Goal: Information Seeking & Learning: Understand process/instructions

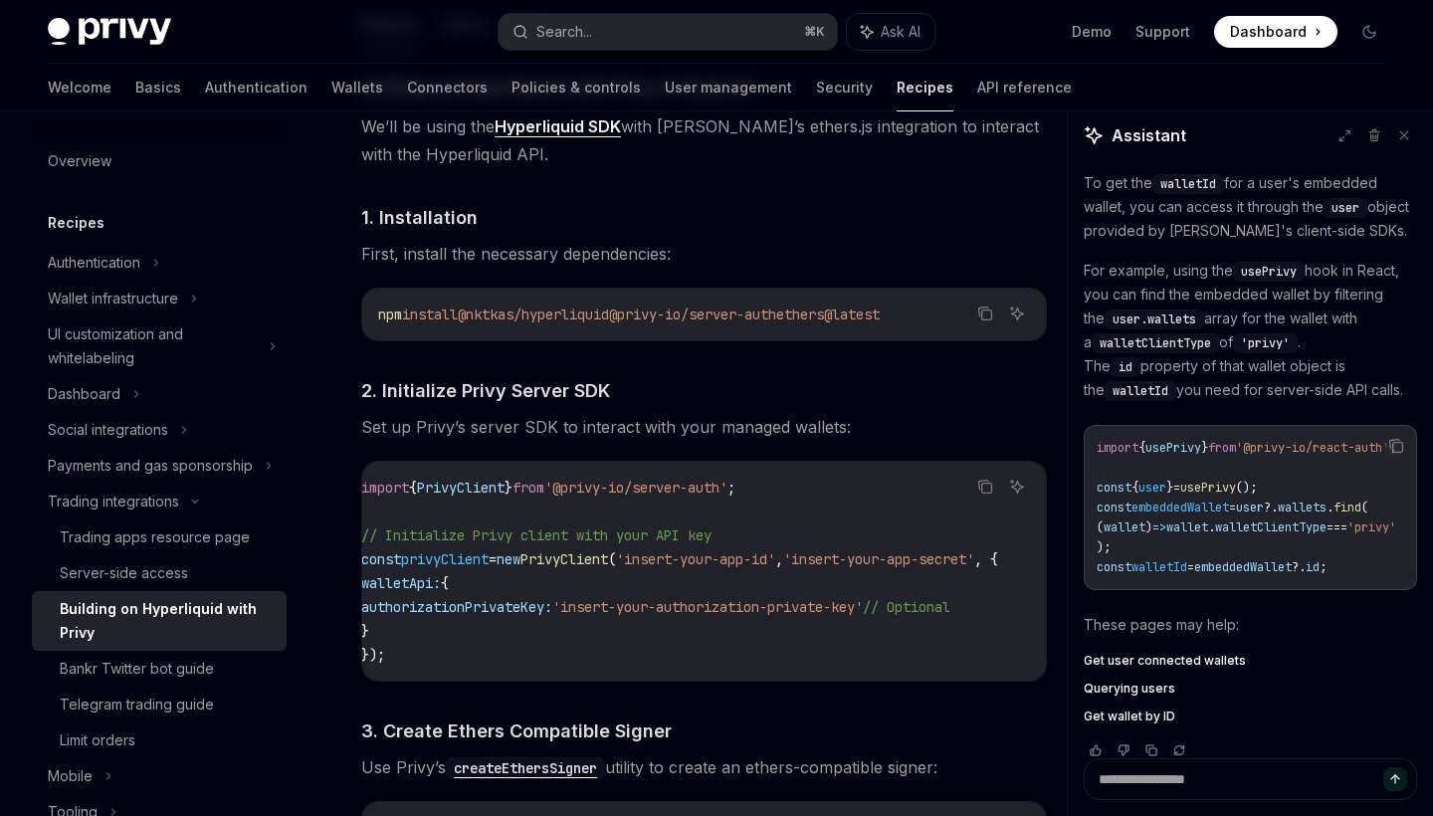
scroll to position [0, 91]
click at [1026, 326] on button "Ask AI" at bounding box center [1017, 314] width 26 height 26
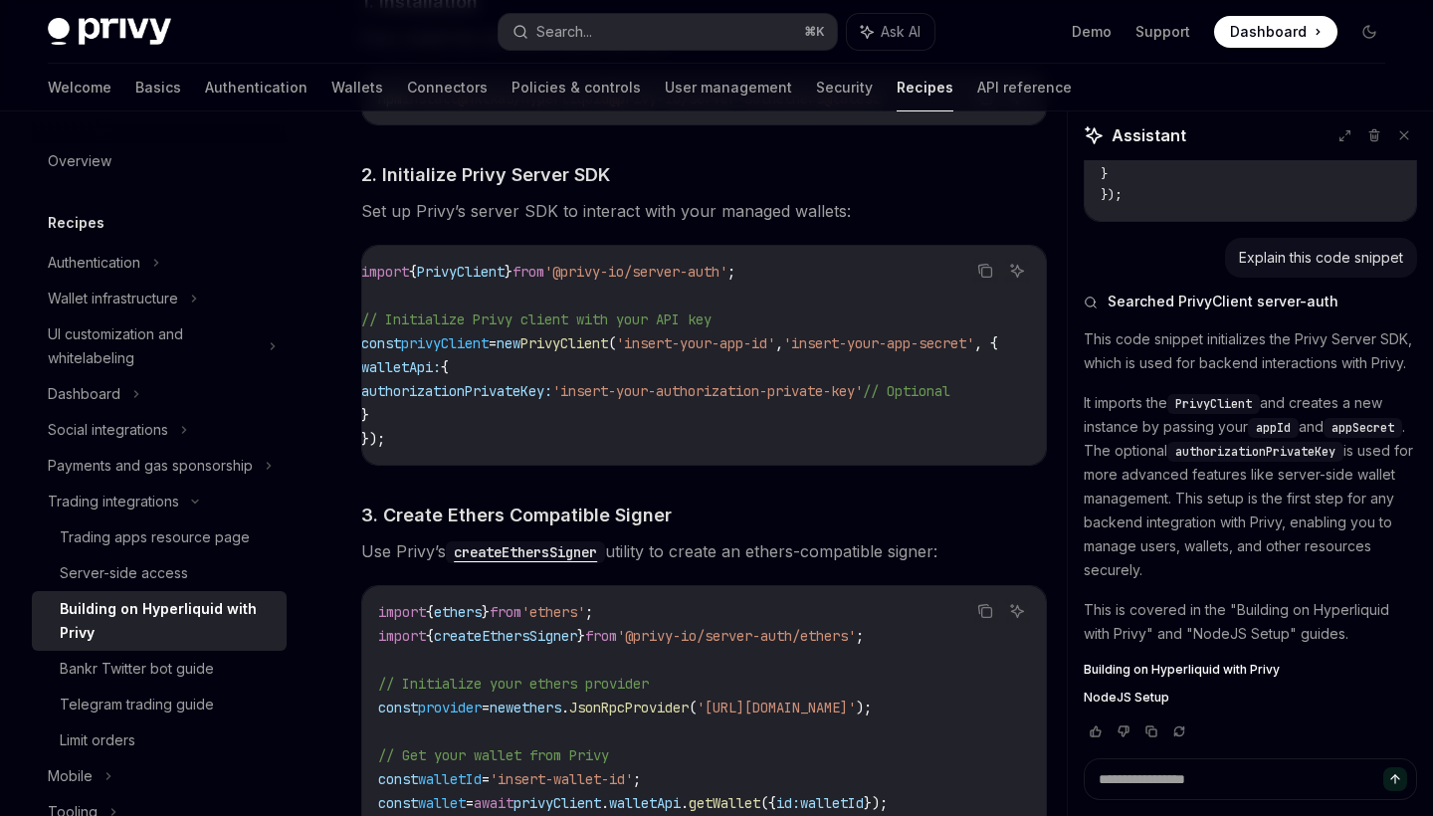
scroll to position [4551, 0]
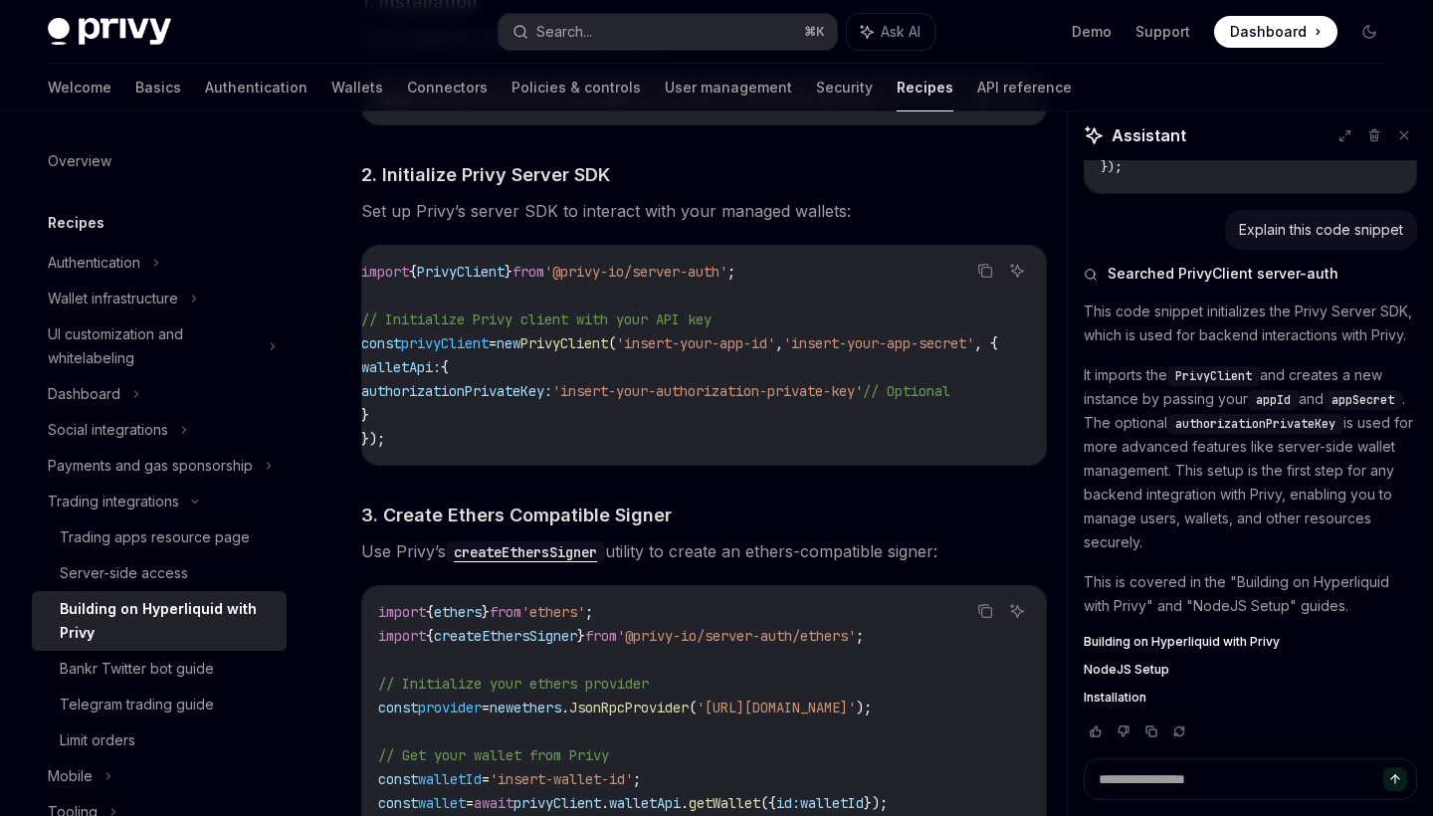
drag, startPoint x: 1262, startPoint y: 376, endPoint x: 1289, endPoint y: 375, distance: 26.9
click at [1289, 392] on span "appId" at bounding box center [1273, 400] width 35 height 16
click at [1235, 402] on p "It imports the PrivyClient and creates a new instance by passing your appId and…" at bounding box center [1250, 458] width 333 height 191
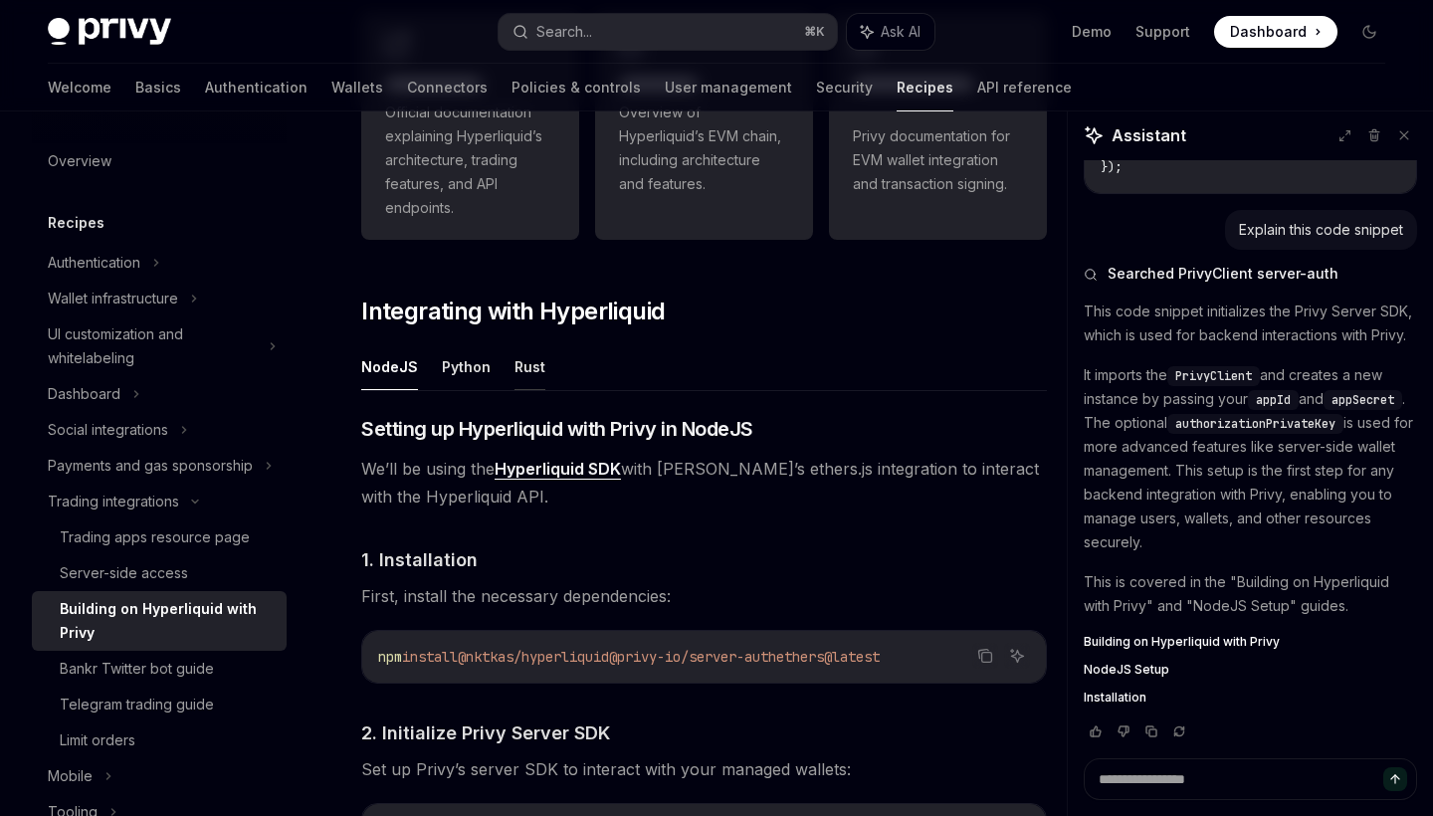
scroll to position [620, 0]
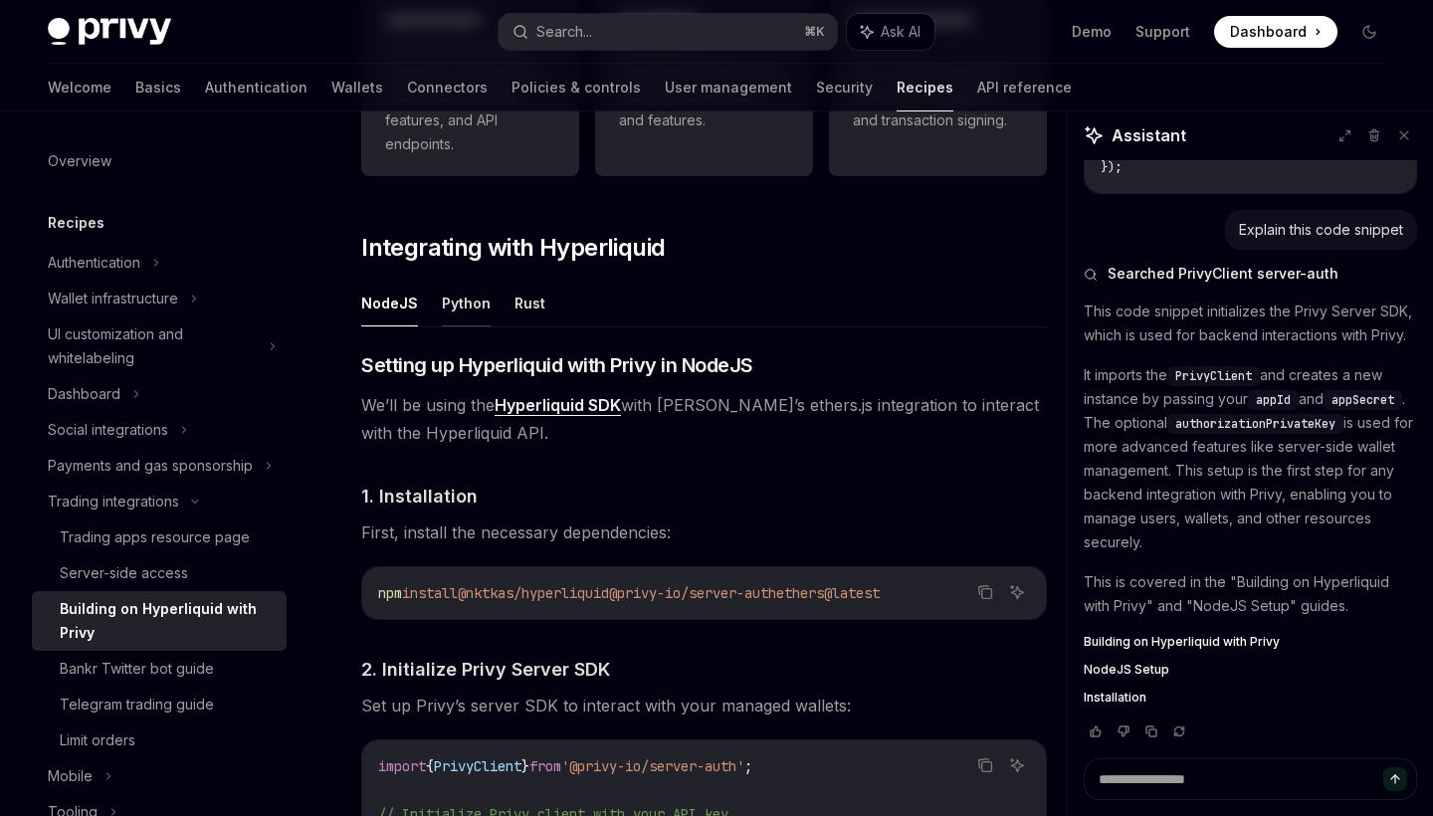
click at [477, 302] on button "Python" at bounding box center [466, 303] width 49 height 47
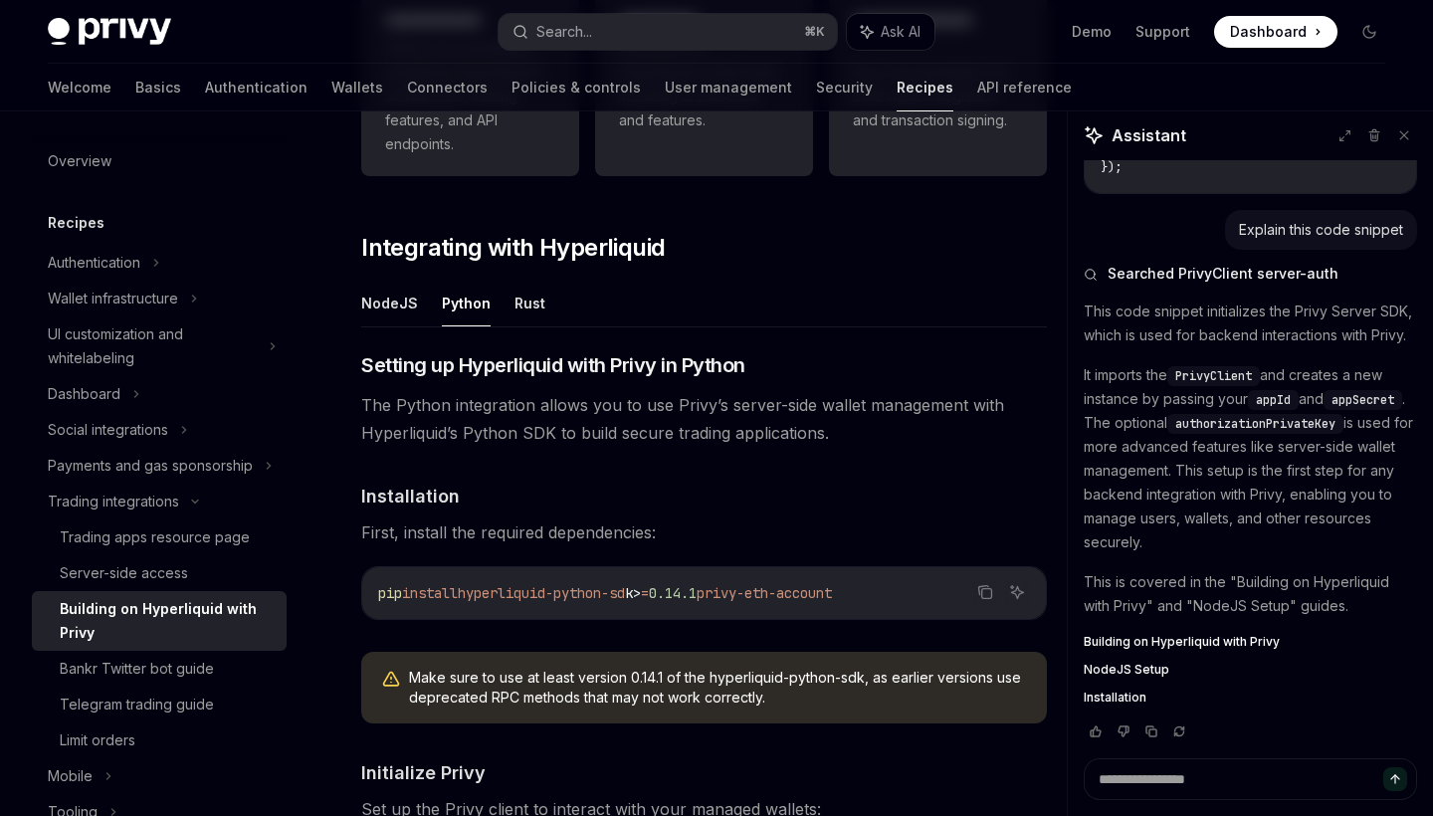
click at [544, 310] on ul "NodeJS Python Rust" at bounding box center [704, 304] width 686 height 48
click at [536, 307] on button "Rust" at bounding box center [529, 303] width 31 height 47
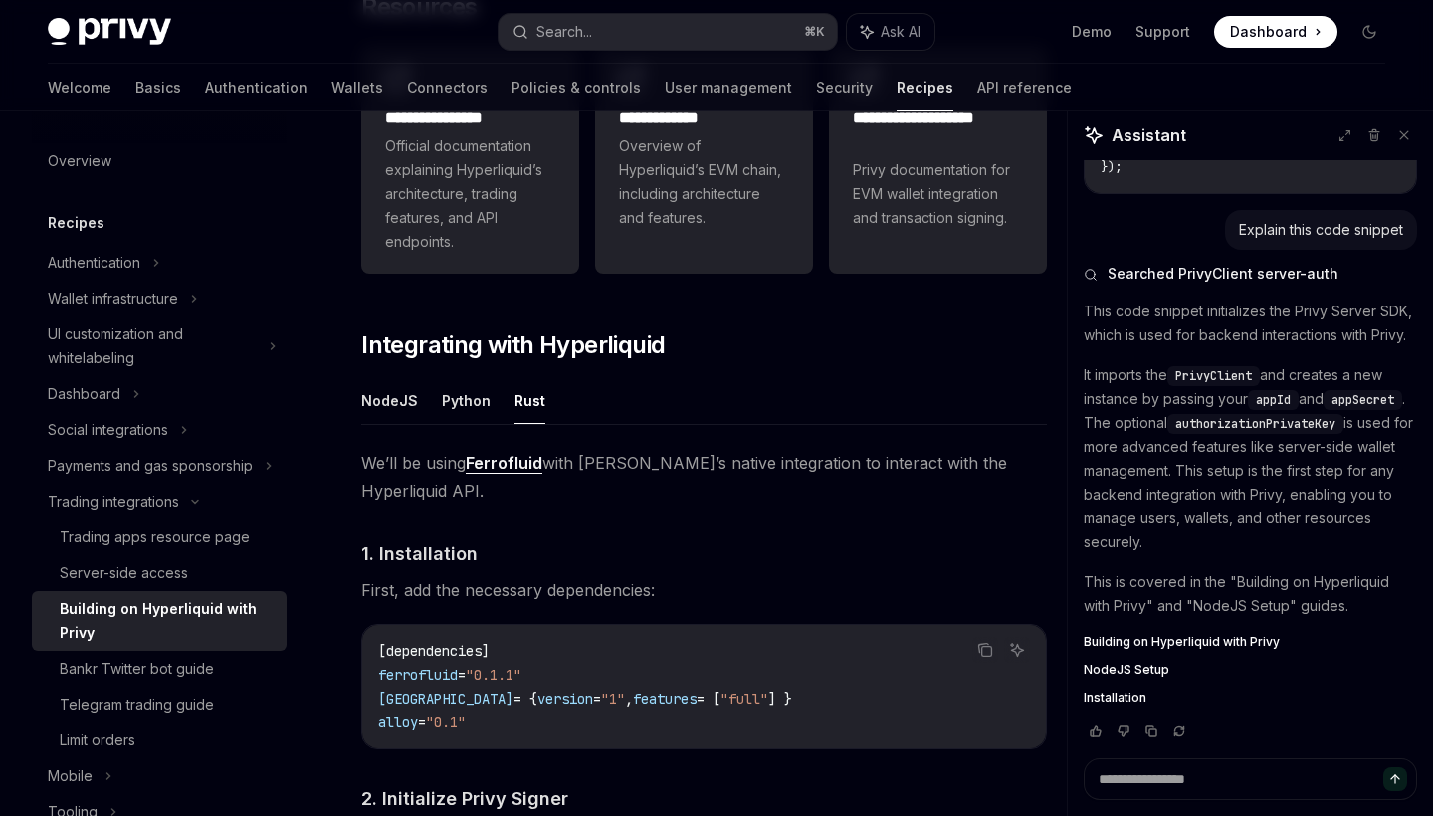
scroll to position [461, 0]
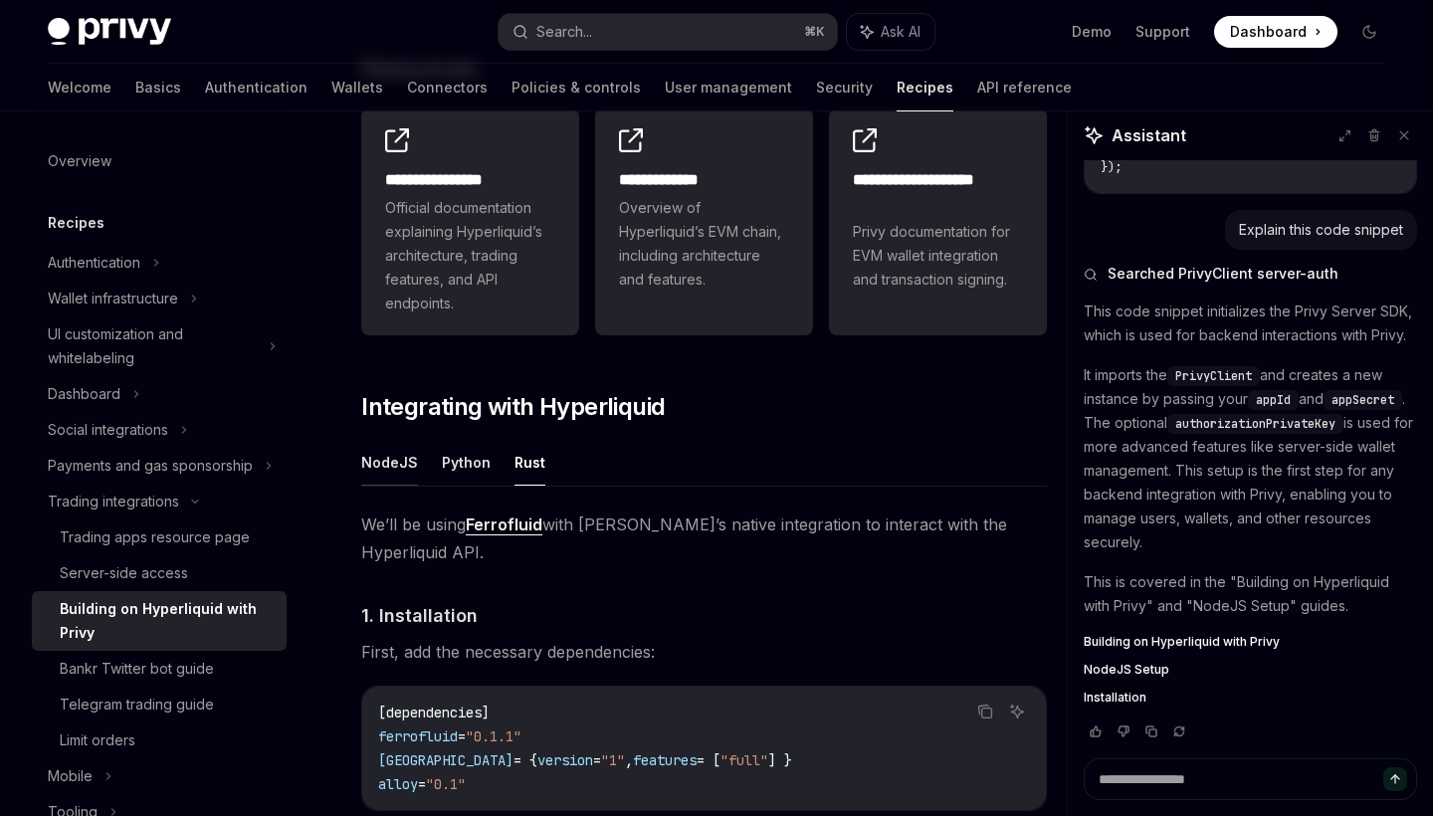
click at [394, 462] on button "NodeJS" at bounding box center [389, 462] width 57 height 47
type textarea "*"
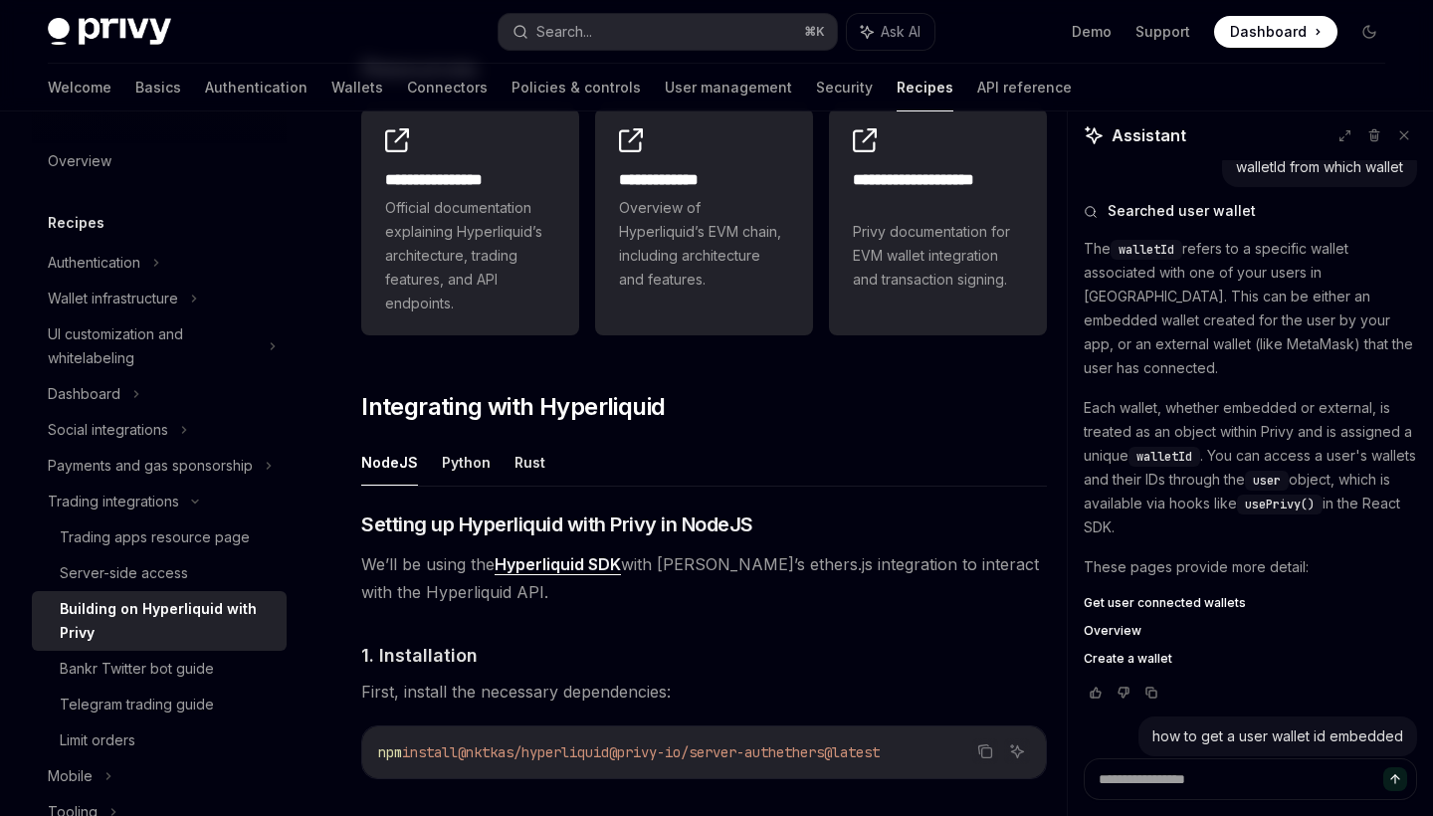
scroll to position [3106, 0]
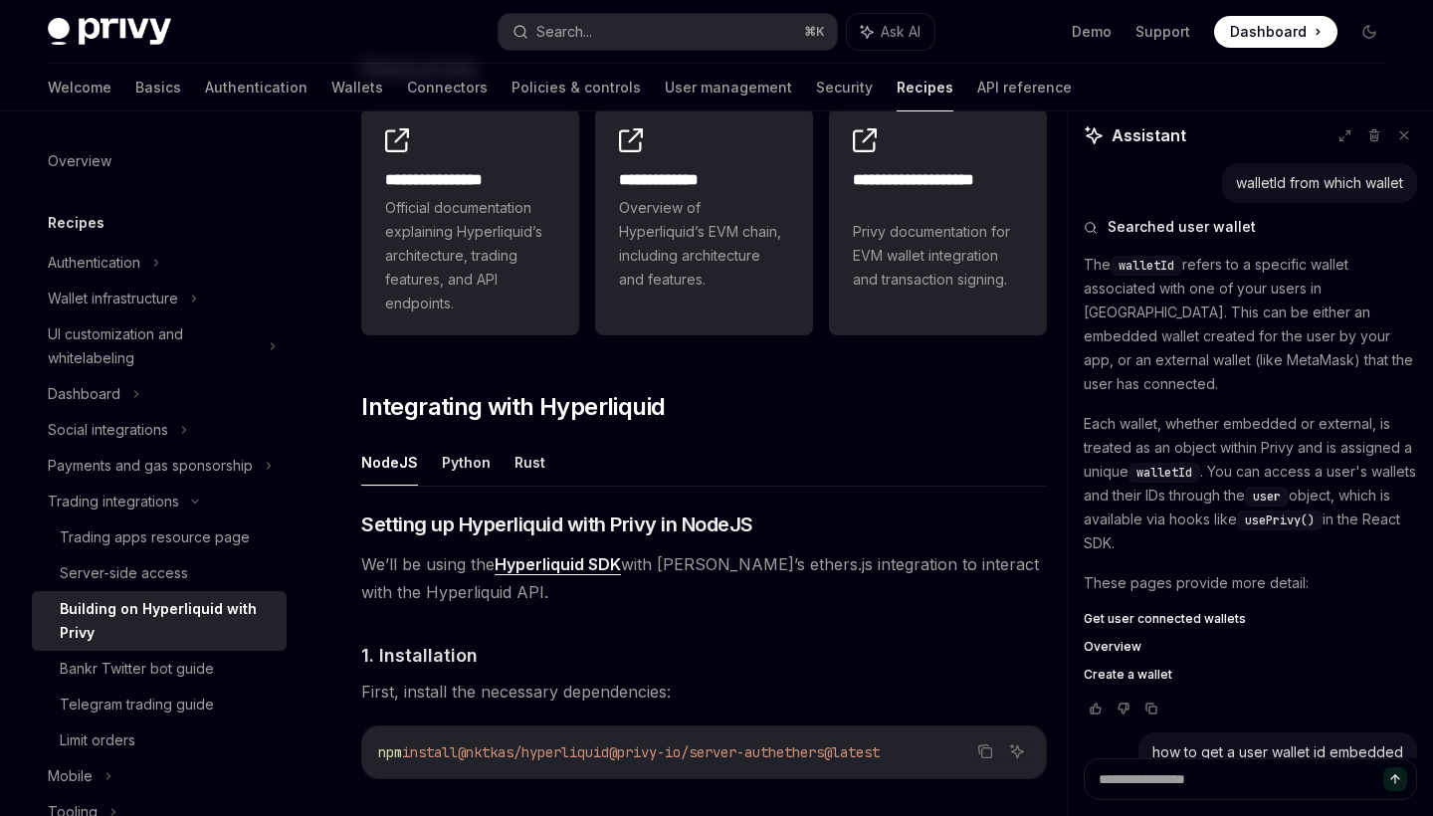
click at [1238, 312] on p "The walletId refers to a specific wallet associated with one of your users in P…" at bounding box center [1250, 324] width 333 height 143
copy p "embedded"
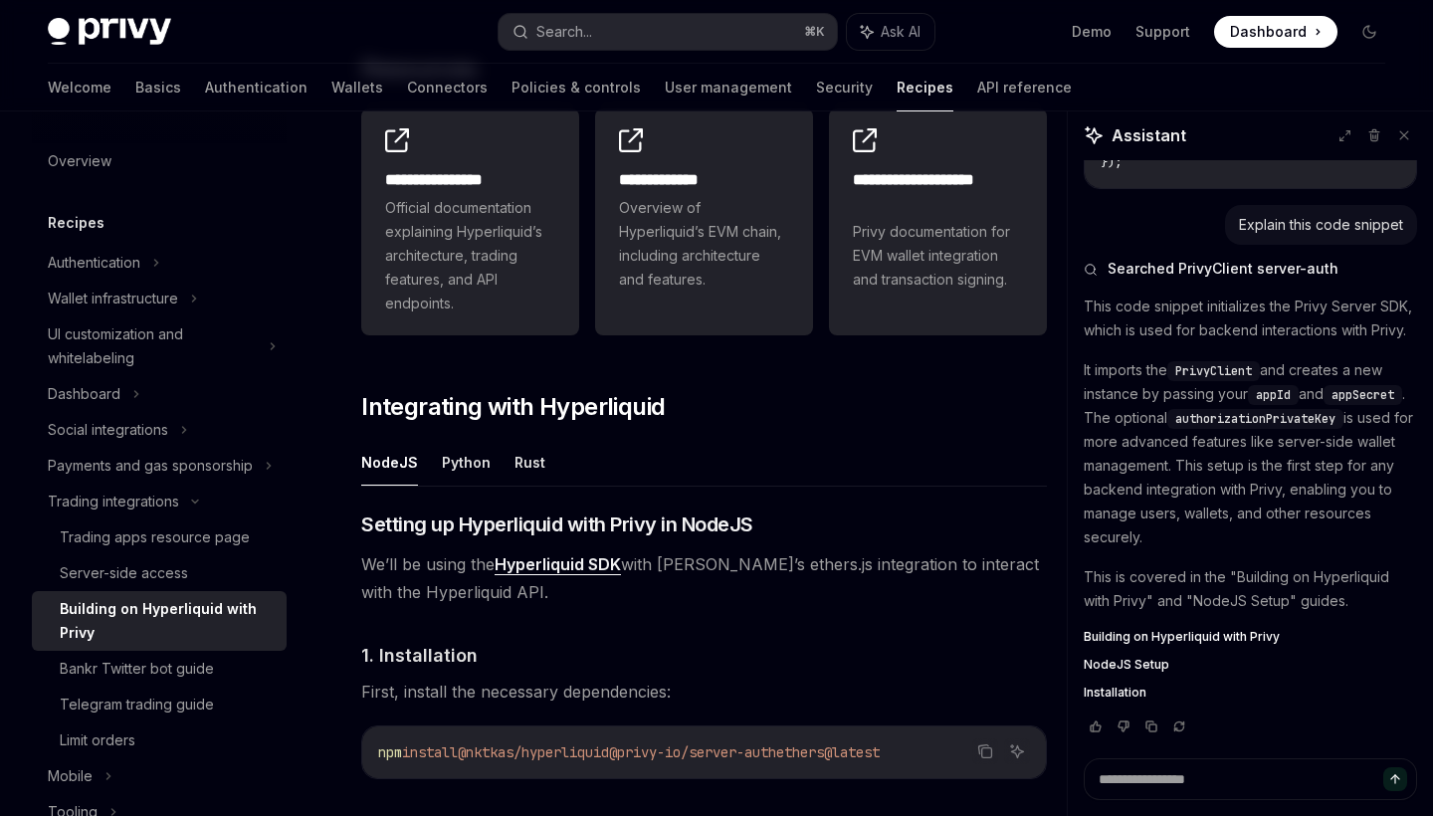
click at [1238, 312] on div "This code snippet initializes the Privy Server SDK, which is used for backend i…" at bounding box center [1250, 498] width 333 height 406
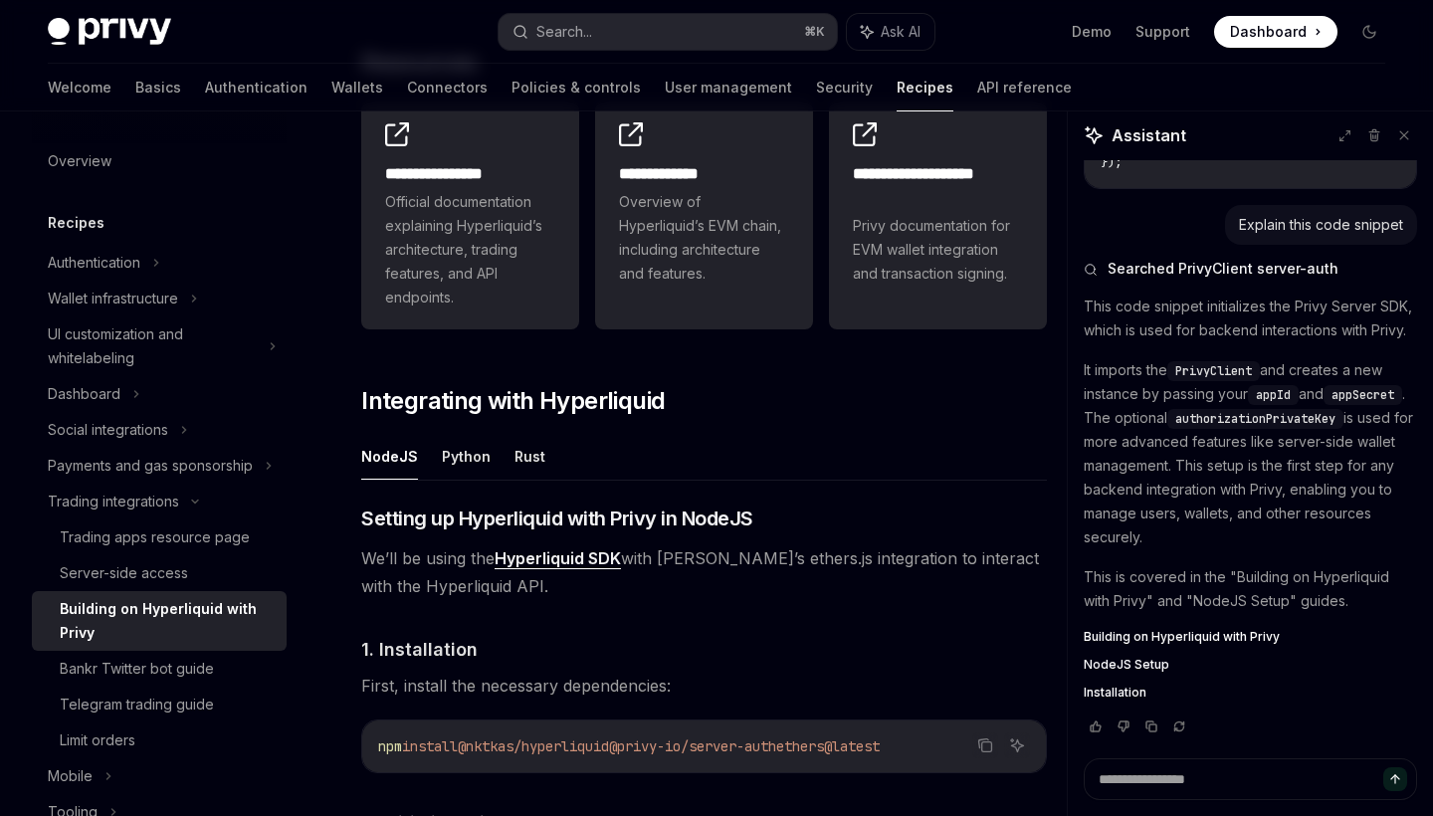
scroll to position [751, 0]
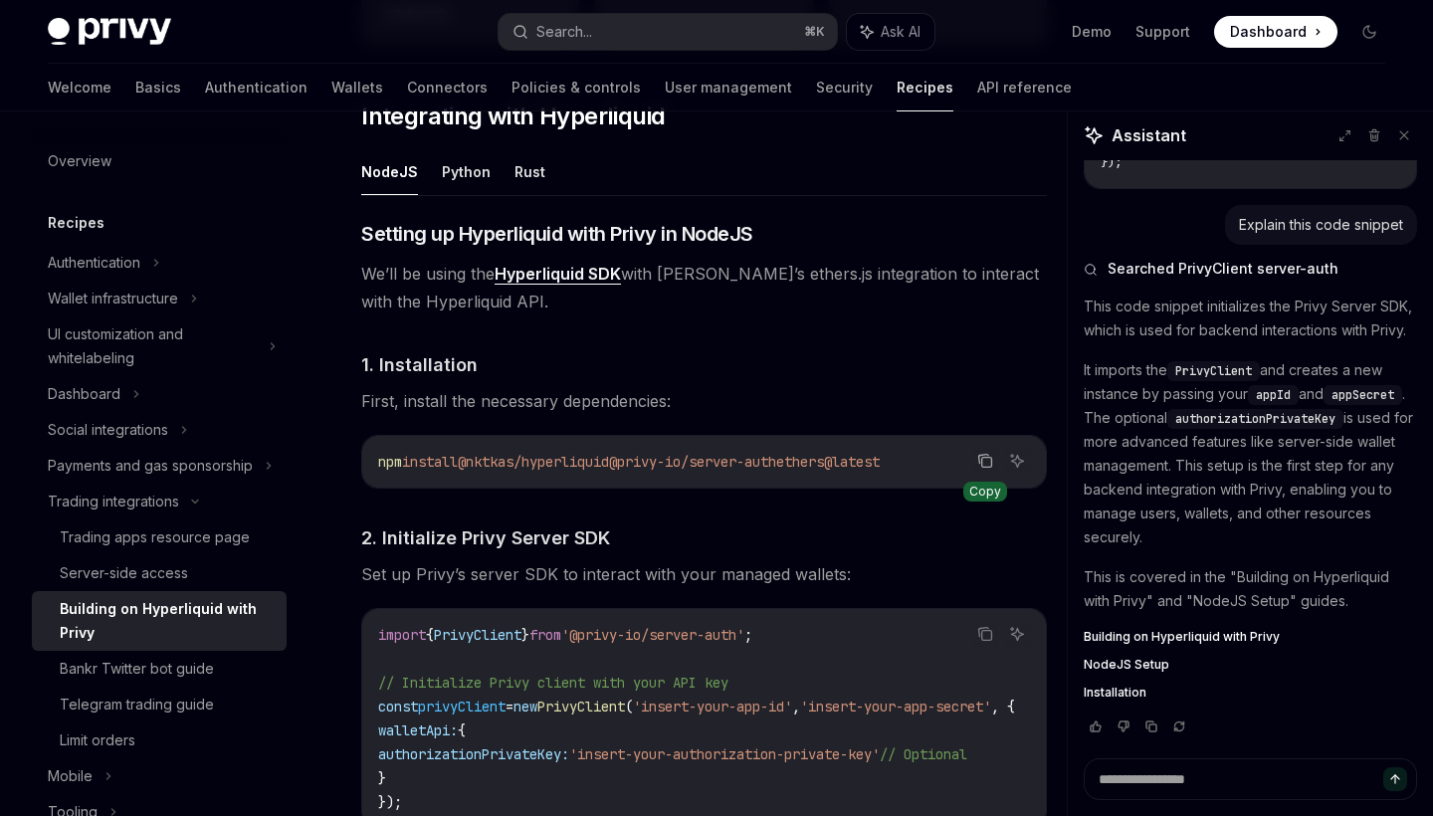
click at [991, 467] on icon "Copy the contents from the code block" at bounding box center [987, 463] width 10 height 10
click at [991, 467] on button "Copy the contents from the code block" at bounding box center [985, 461] width 26 height 26
click at [982, 463] on icon "Copy the contents from the code block" at bounding box center [987, 463] width 10 height 10
click at [1253, 24] on span "Dashboard" at bounding box center [1268, 32] width 77 height 20
